Goal: Transaction & Acquisition: Subscribe to service/newsletter

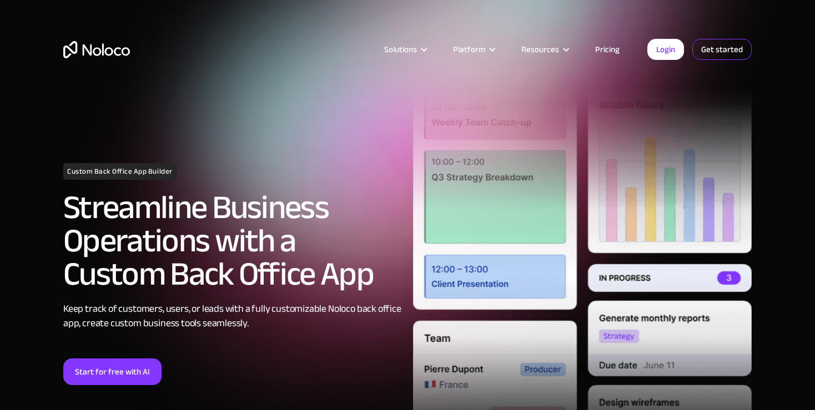
click at [729, 48] on link "Get started" at bounding box center [721, 49] width 59 height 21
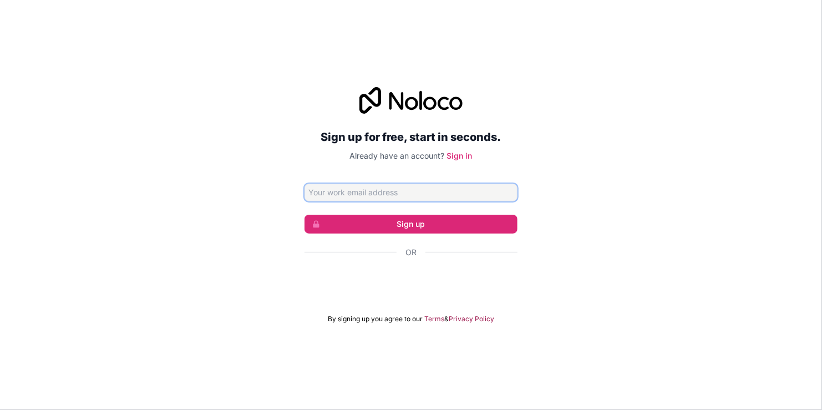
click at [401, 195] on input "Email address" at bounding box center [411, 193] width 213 height 18
type input "[EMAIL_ADDRESS][DOMAIN_NAME]"
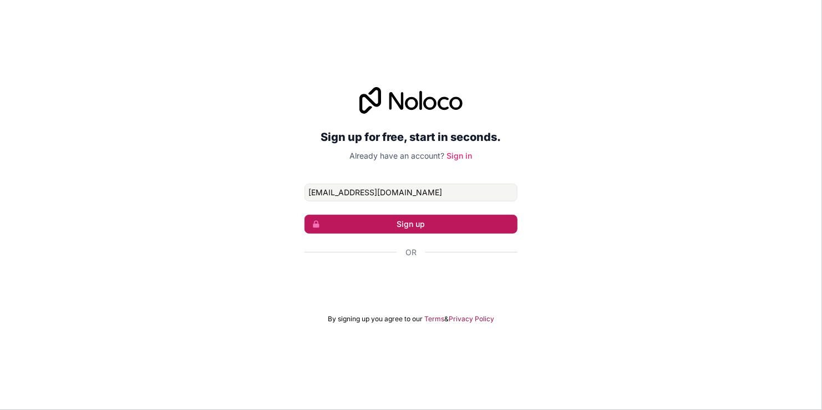
click at [397, 227] on button "Sign up" at bounding box center [411, 224] width 213 height 19
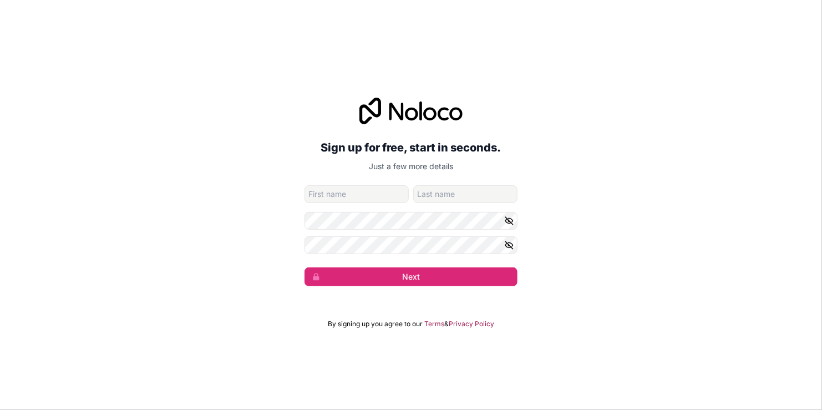
click at [369, 193] on input "given-name" at bounding box center [357, 194] width 104 height 18
type input "tribe"
type input "found"
click at [306, 230] on form "[EMAIL_ADDRESS][DOMAIN_NAME] tribe found Next" at bounding box center [411, 235] width 213 height 101
click at [508, 240] on icon "button" at bounding box center [509, 245] width 10 height 10
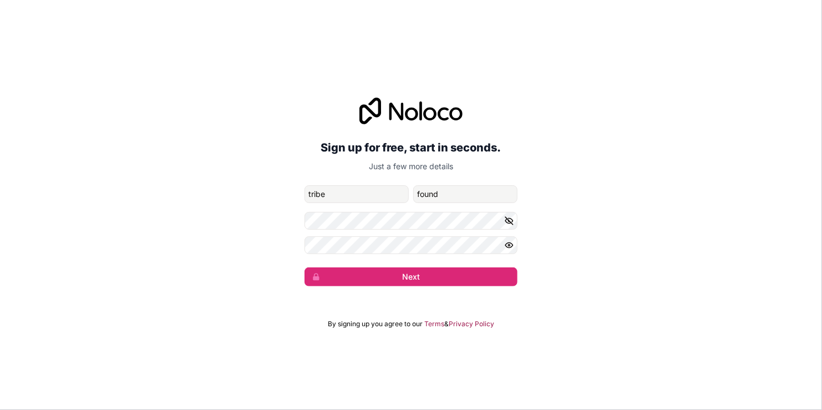
click at [509, 225] on button "button" at bounding box center [510, 221] width 13 height 18
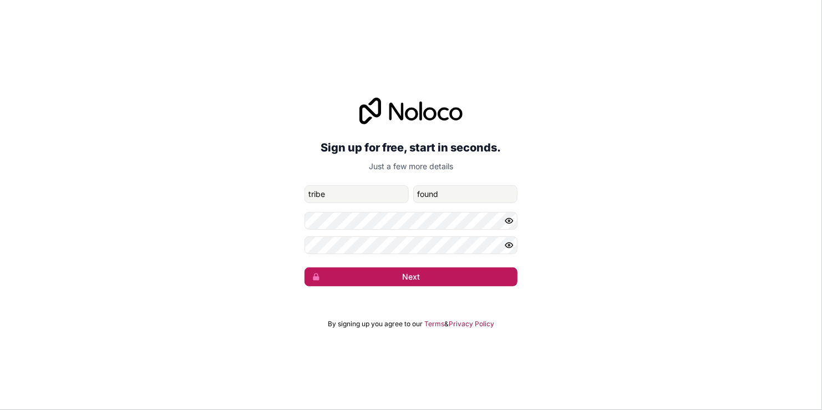
click at [400, 280] on button "Next" at bounding box center [411, 276] width 213 height 19
click at [407, 276] on button "Next" at bounding box center [411, 276] width 213 height 19
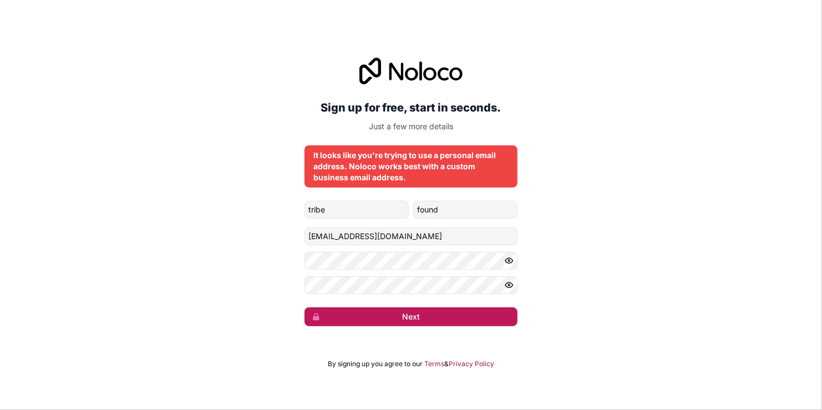
click at [417, 320] on button "Next" at bounding box center [411, 316] width 213 height 19
click at [417, 317] on button "Next" at bounding box center [411, 316] width 213 height 19
